Goal: Task Accomplishment & Management: Use online tool/utility

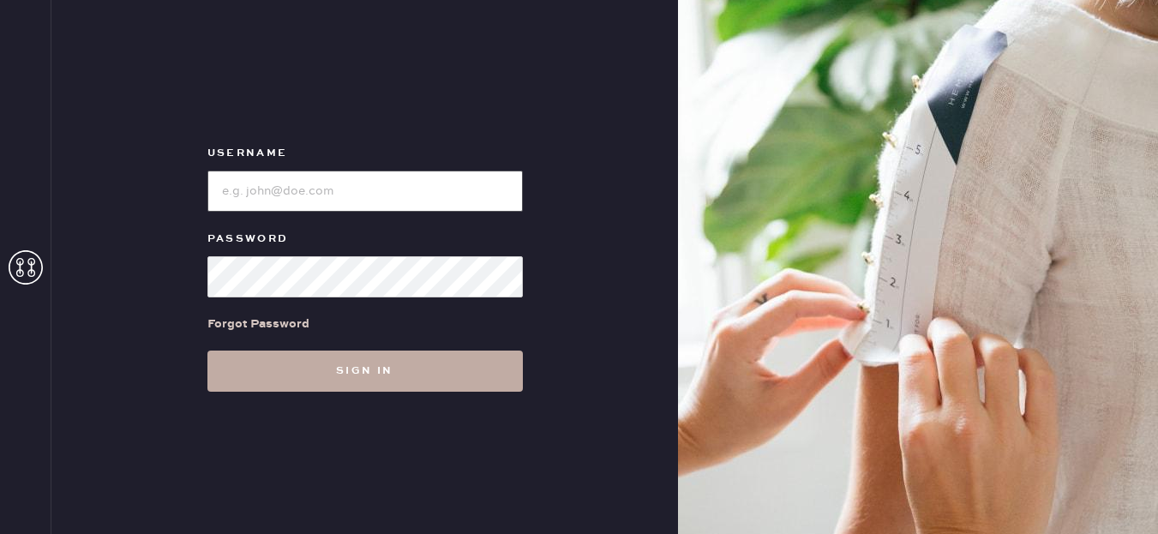
type input "[EMAIL_ADDRESS][DOMAIN_NAME]"
click at [394, 383] on button "Sign in" at bounding box center [364, 370] width 315 height 41
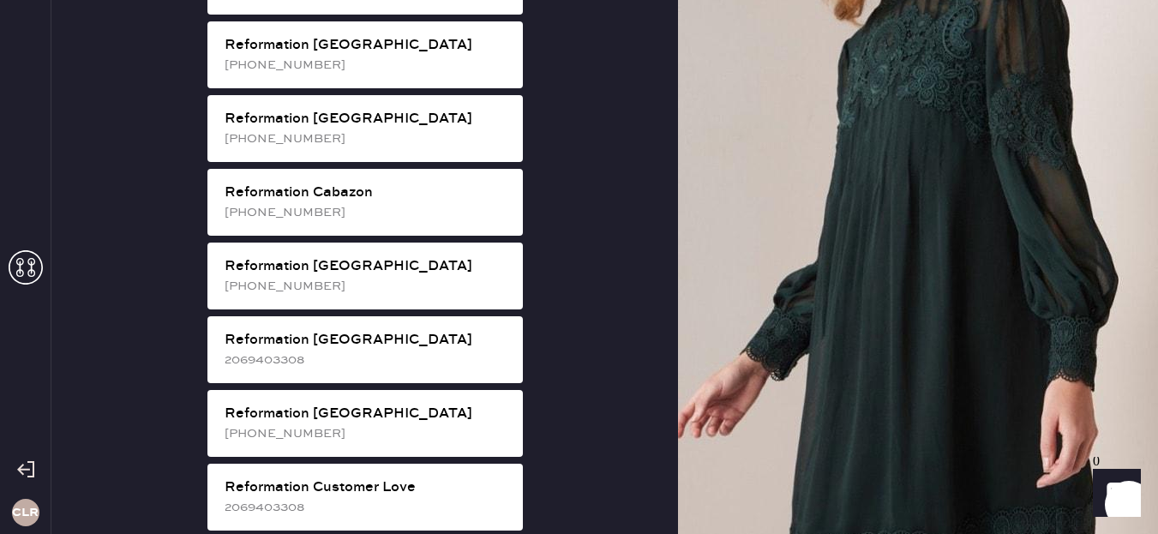
scroll to position [480, 0]
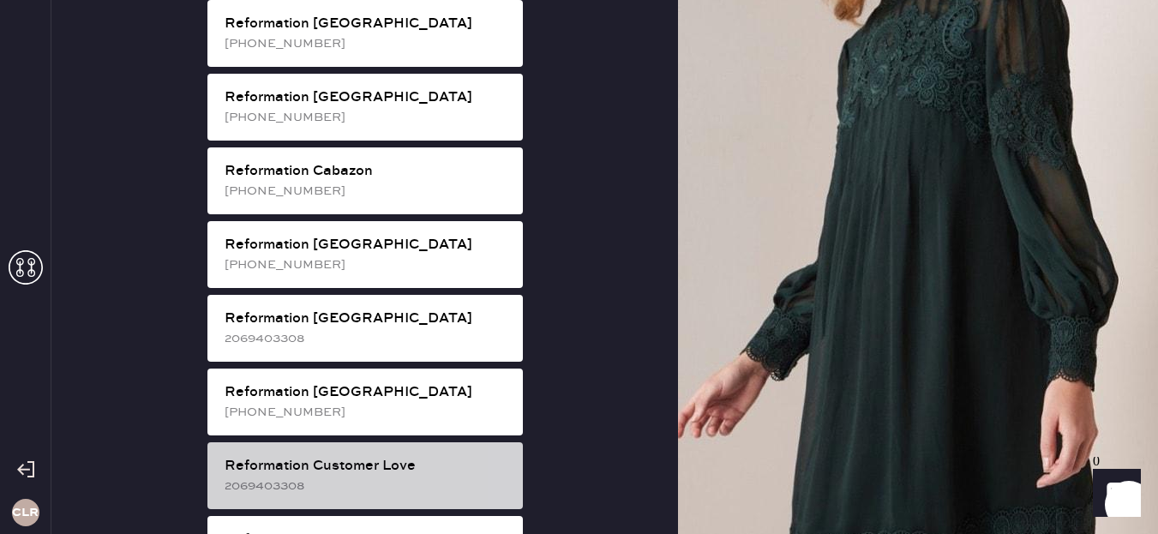
click at [362, 476] on div "2069403308" at bounding box center [366, 485] width 284 height 19
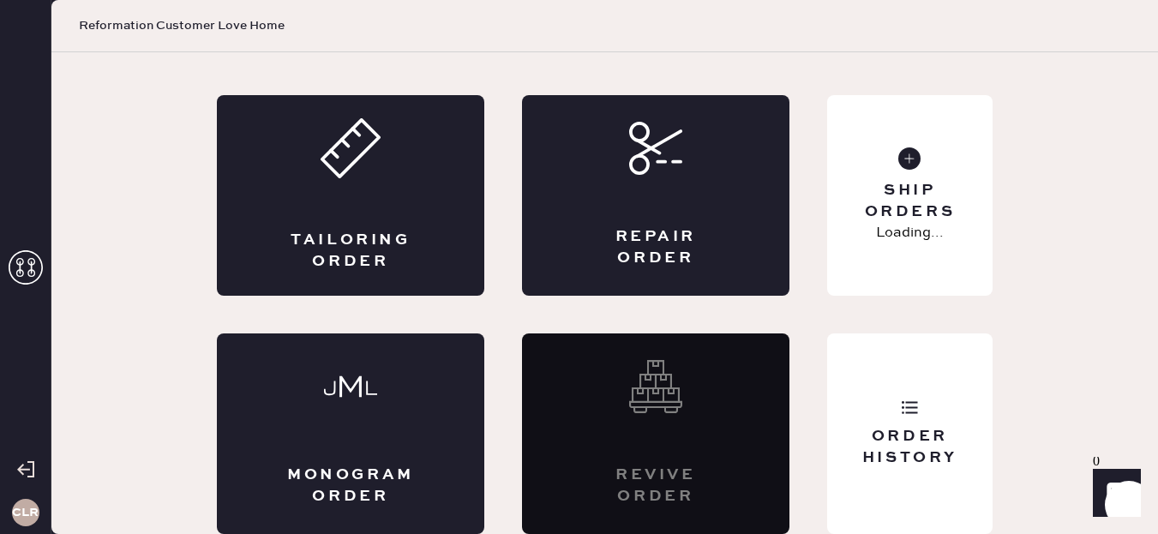
scroll to position [87, 0]
click at [644, 220] on div "Repair Order" at bounding box center [655, 195] width 267 height 201
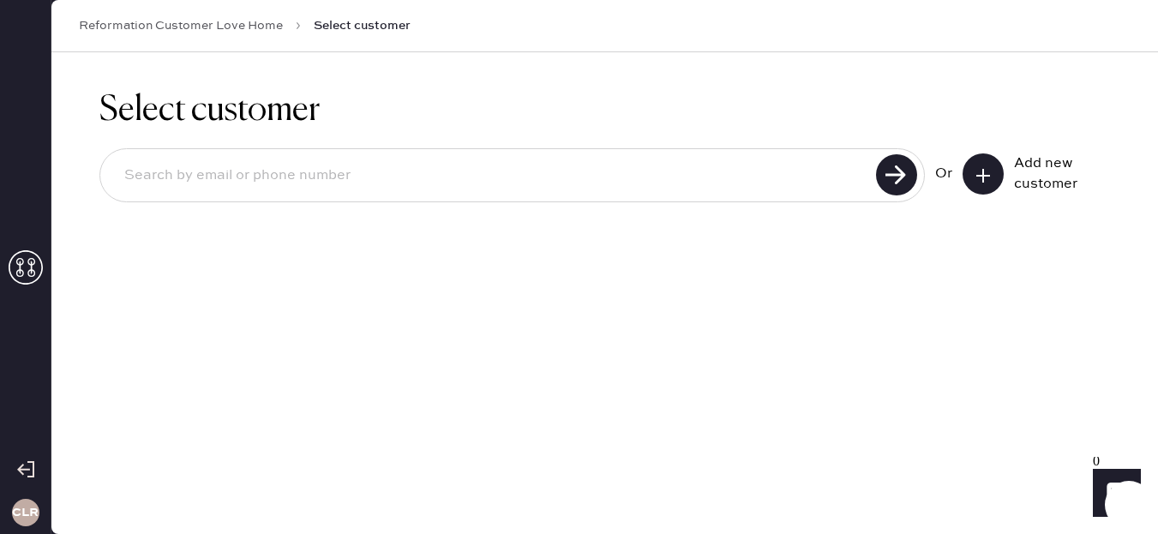
click at [827, 167] on input at bounding box center [491, 175] width 760 height 39
type input "[PERSON_NAME][EMAIL_ADDRESS][PERSON_NAME][DOMAIN_NAME]"
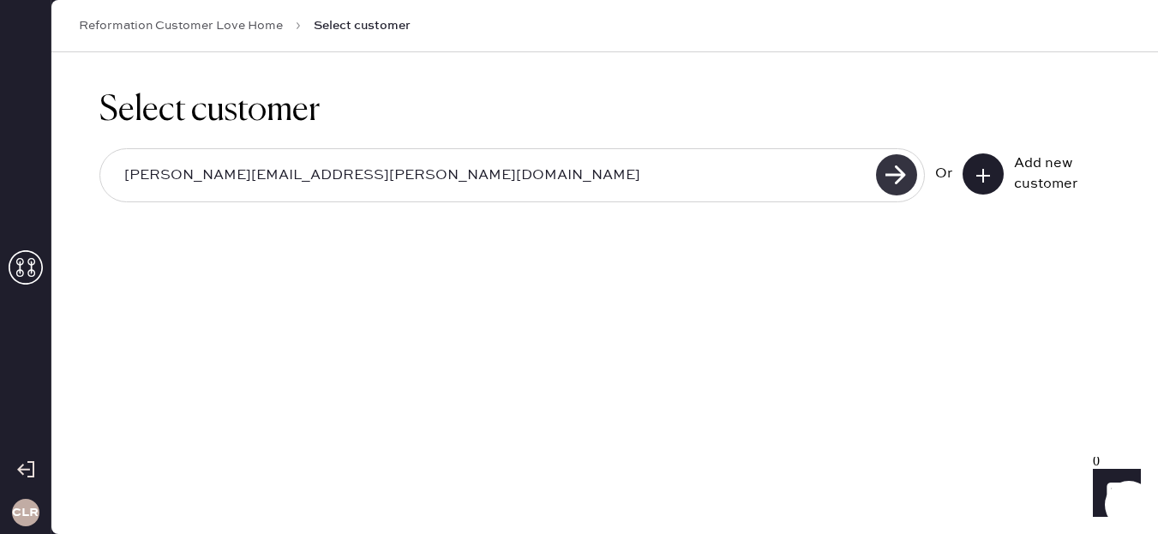
click at [886, 167] on use at bounding box center [896, 174] width 41 height 41
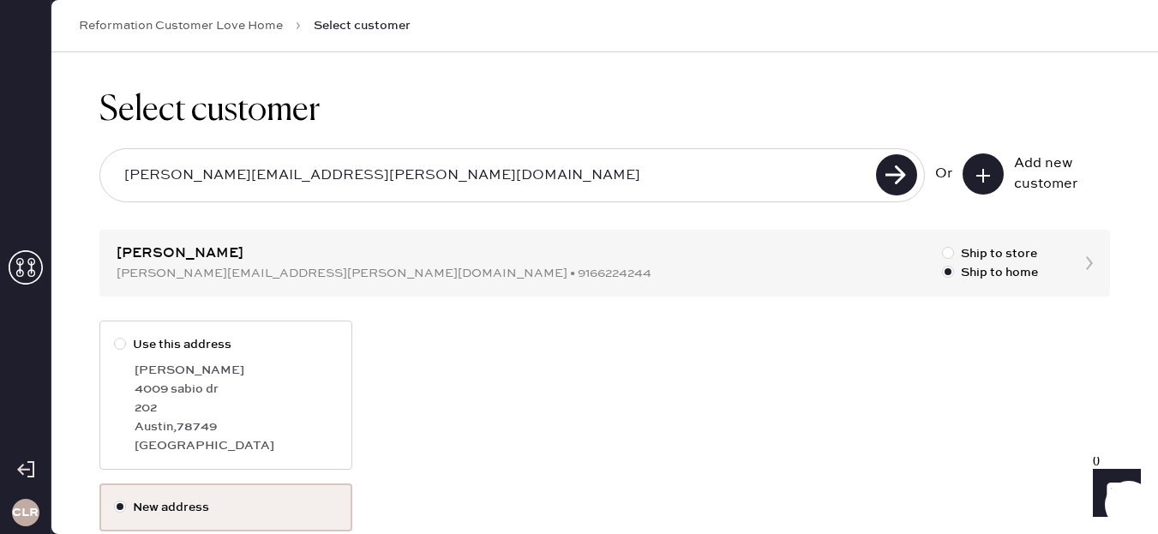
click at [186, 357] on label "Use this address Shelby [STREET_ADDRESS][PERSON_NAME]" at bounding box center [225, 394] width 253 height 149
click at [115, 336] on input "Use this address" at bounding box center [114, 335] width 1 height 1
radio input "true"
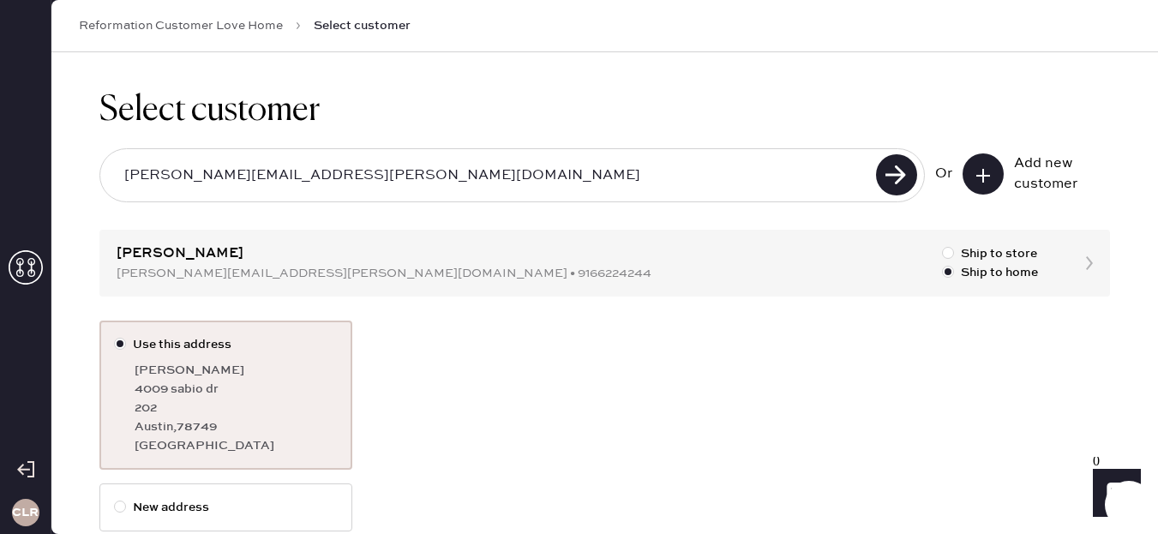
scroll to position [104, 0]
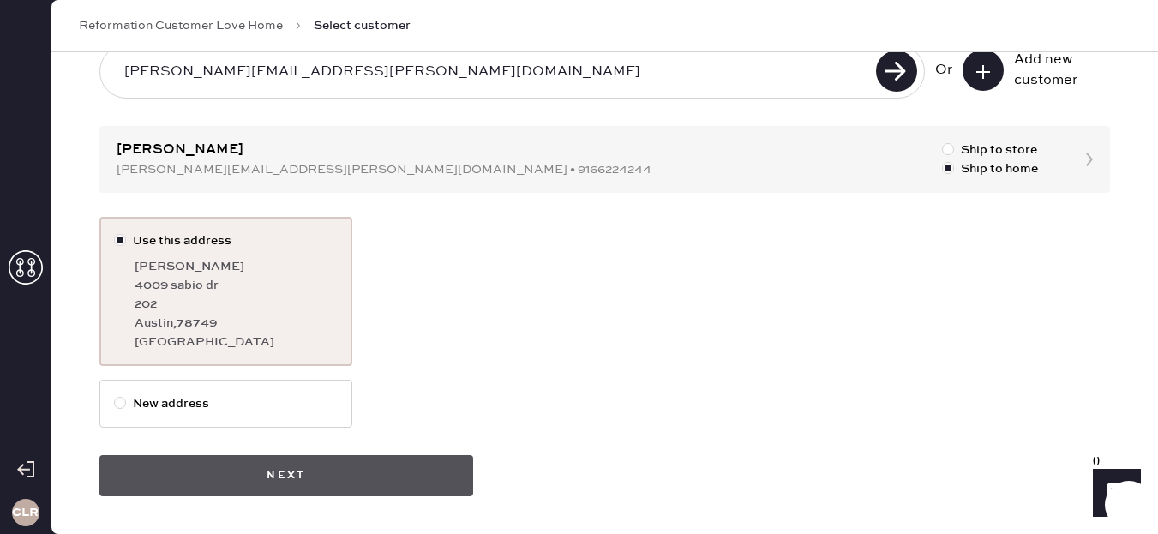
click at [202, 483] on button "Next" at bounding box center [286, 475] width 374 height 41
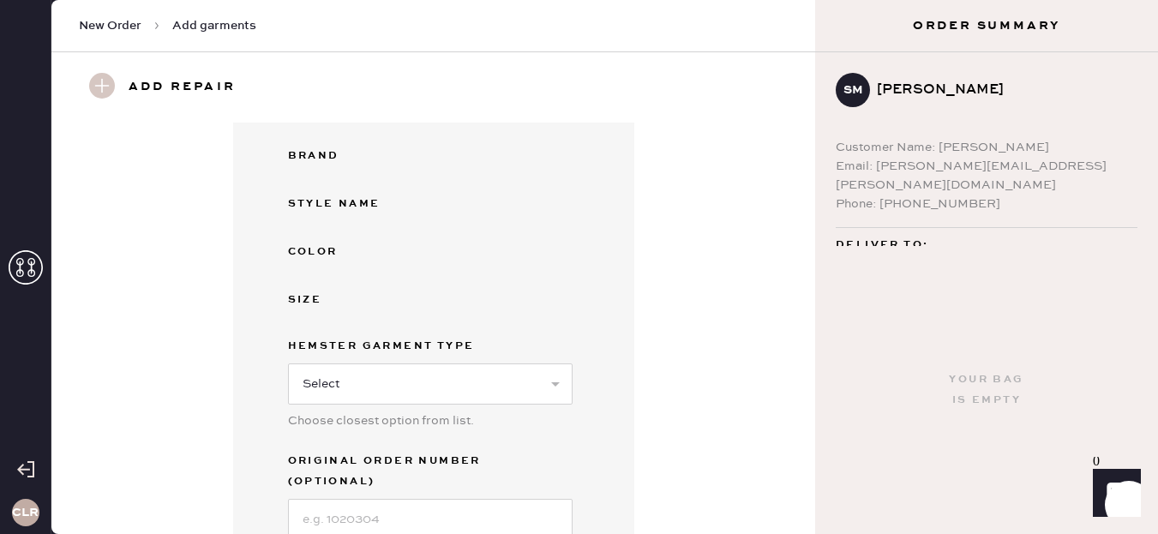
scroll to position [205, 0]
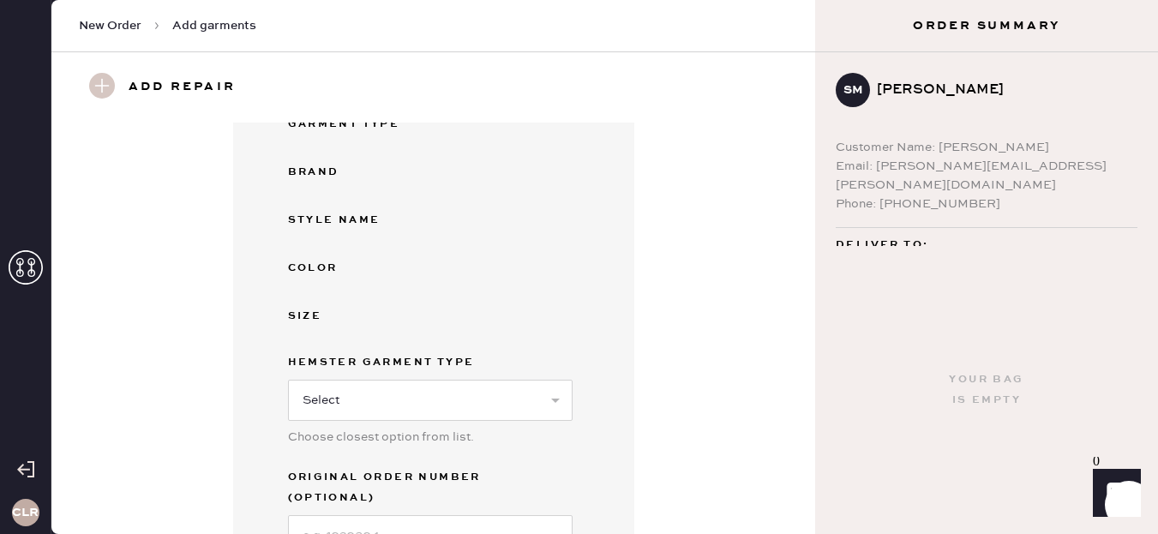
click at [416, 376] on div "Select Basic Skirt Jeans Leggings Pants Shorts Basic Sleeved Dress Basic Sleeve…" at bounding box center [430, 398] width 284 height 45
click at [416, 391] on select "Select Basic Skirt Jeans Leggings Pants Shorts Basic Sleeved Dress Basic Sleeve…" at bounding box center [430, 400] width 284 height 41
select select "13"
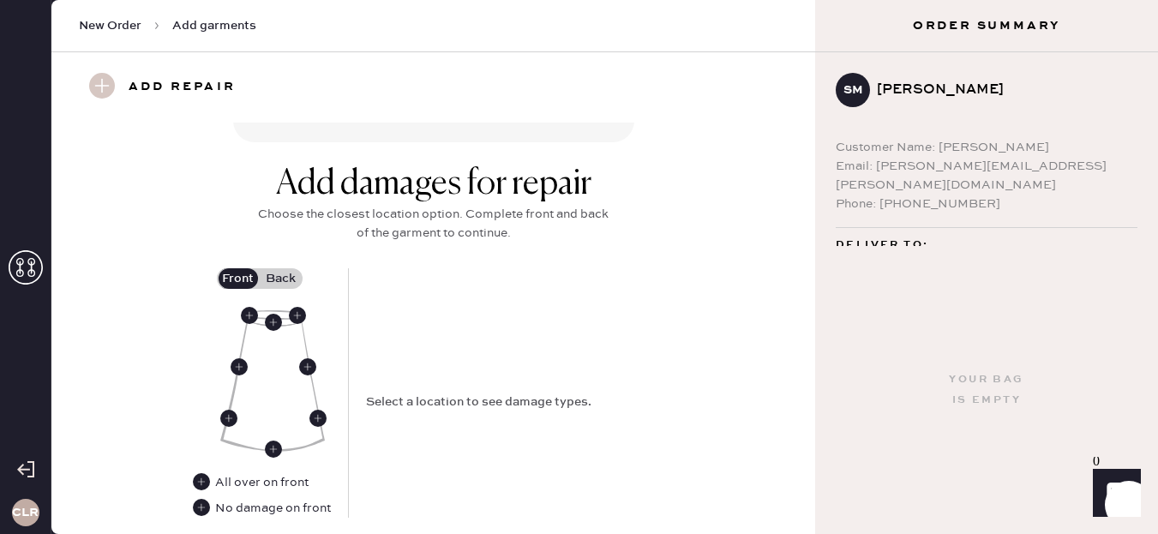
scroll to position [768, 0]
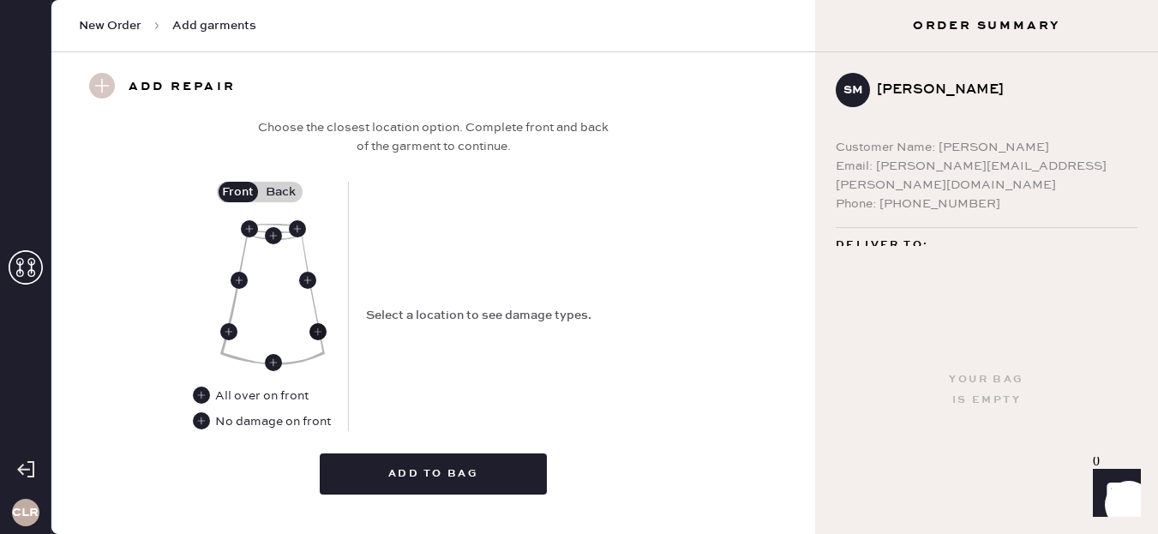
click at [321, 323] on use at bounding box center [317, 331] width 17 height 17
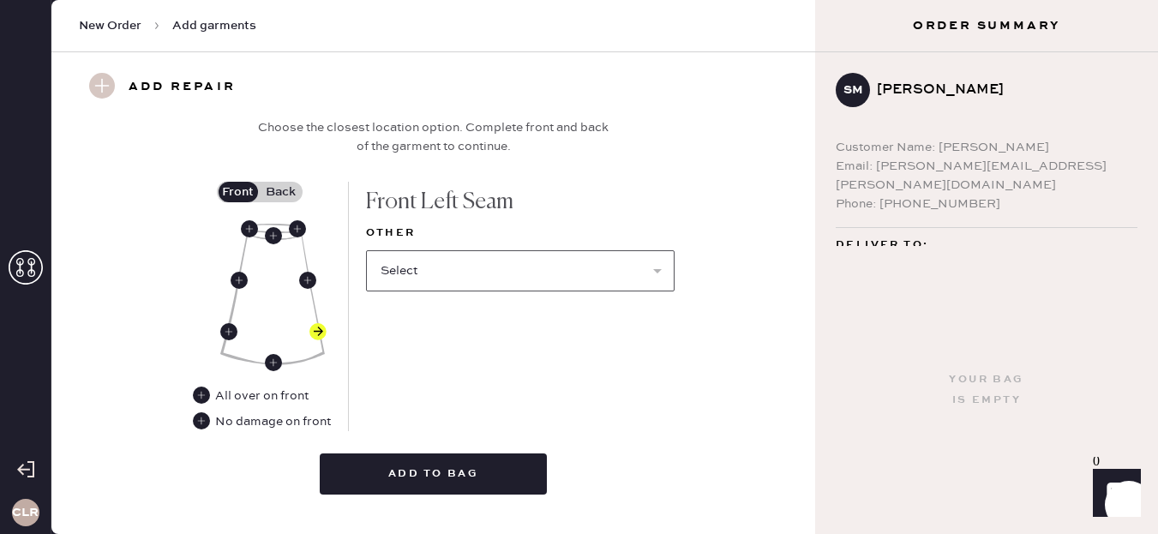
click at [388, 261] on select "Select Broken / Ripped Hem Broken Beads Broken Belt Loop Broken Button Broken E…" at bounding box center [520, 270] width 308 height 41
